Goal: Find specific page/section: Find specific page/section

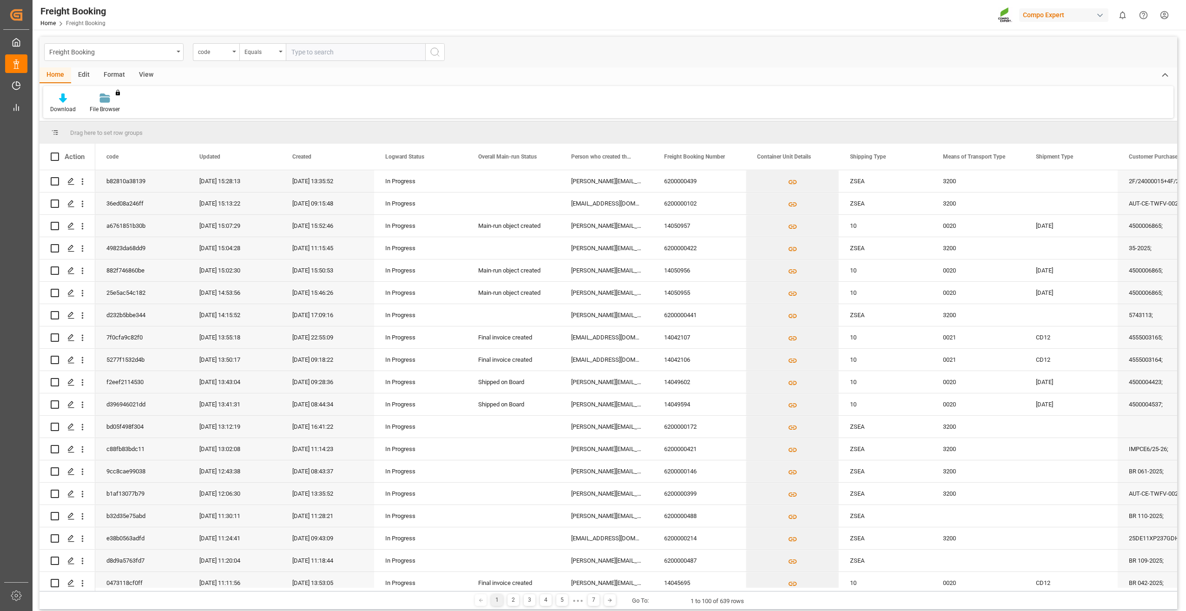
click at [142, 73] on div "View" at bounding box center [146, 75] width 28 height 16
click at [108, 95] on icon at bounding box center [108, 95] width 4 height 4
click at [99, 126] on div "Overview Countries" at bounding box center [130, 131] width 81 height 10
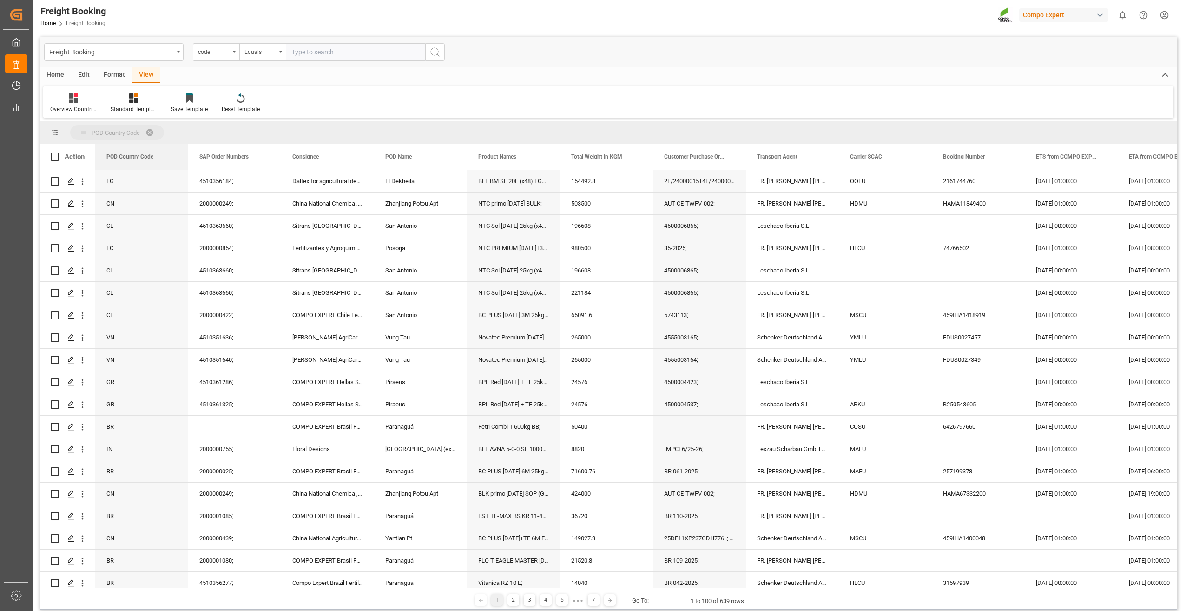
drag, startPoint x: 123, startPoint y: 156, endPoint x: 145, endPoint y: 129, distance: 35.0
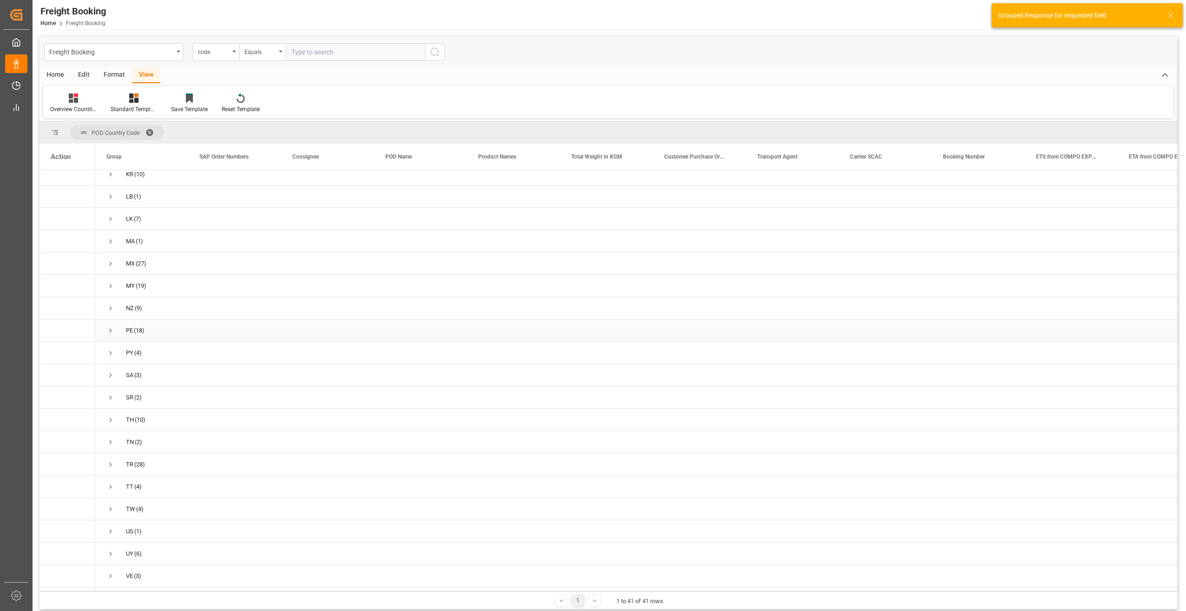
scroll to position [501, 0]
click at [111, 416] on span "Press SPACE to select this row." at bounding box center [110, 420] width 8 height 8
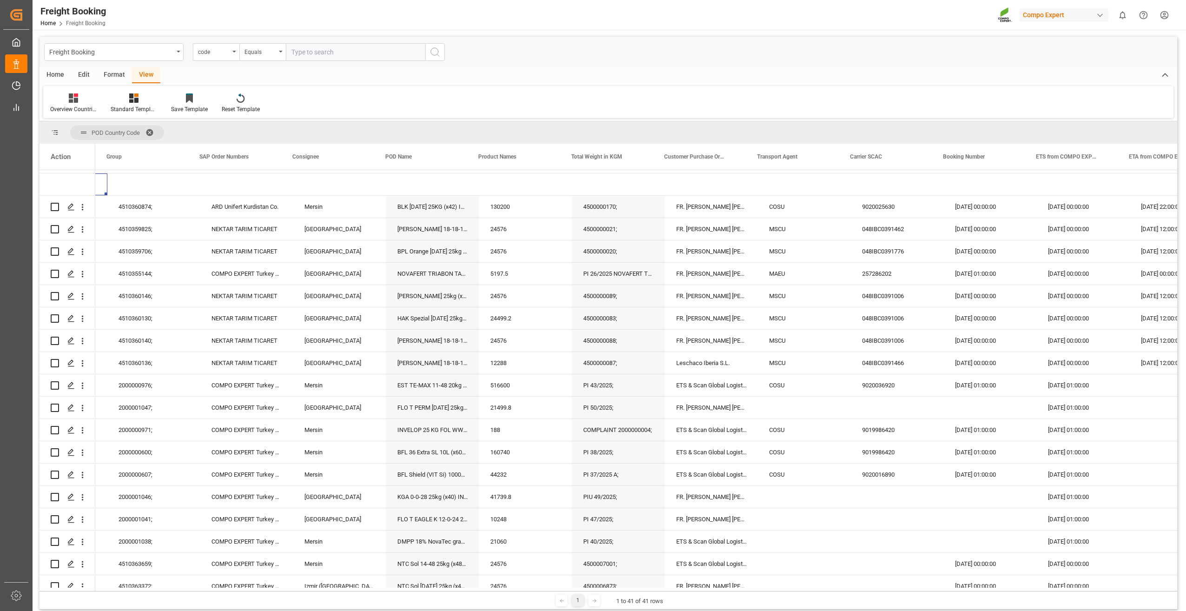
scroll to position [0, 0]
